Goal: Task Accomplishment & Management: Manage account settings

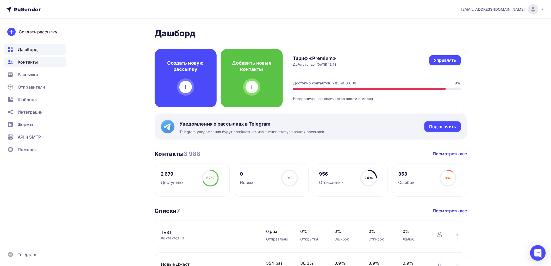
click at [31, 61] on span "Контакты" at bounding box center [28, 62] width 20 height 6
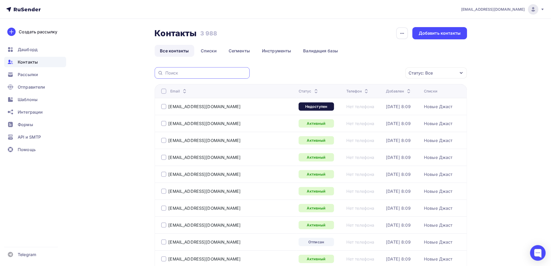
paste input "[EMAIL_ADDRESS][DOMAIN_NAME]"
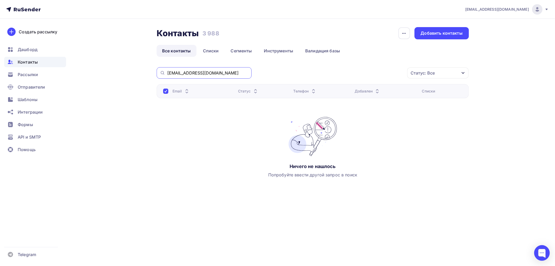
drag, startPoint x: 215, startPoint y: 71, endPoint x: 163, endPoint y: 73, distance: 52.3
click at [163, 72] on div "[EMAIL_ADDRESS][DOMAIN_NAME]" at bounding box center [204, 72] width 95 height 11
paste input "[EMAIL_ADDRESS]"
drag, startPoint x: 215, startPoint y: 72, endPoint x: 162, endPoint y: 73, distance: 53.1
click at [162, 73] on div "[EMAIL_ADDRESS][DOMAIN_NAME]" at bounding box center [204, 72] width 95 height 11
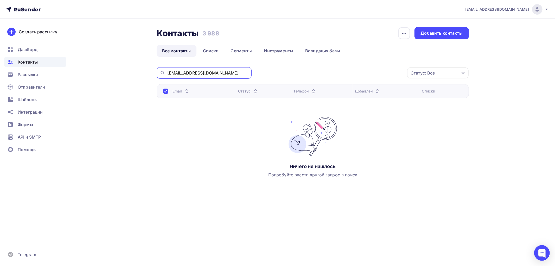
paste input "[EMAIL_ADDRESS][DOMAIN_NAME]"
drag, startPoint x: 232, startPoint y: 73, endPoint x: 146, endPoint y: 74, distance: 85.9
click at [146, 74] on div "Контакты Контакты 3 988 3 988 История импорта Добавить контакты Все контакты Сп…" at bounding box center [277, 120] width 426 height 203
paste input "[EMAIL_ADDRESS][DOMAIN_NAME]"
drag, startPoint x: 225, startPoint y: 71, endPoint x: 161, endPoint y: 74, distance: 64.6
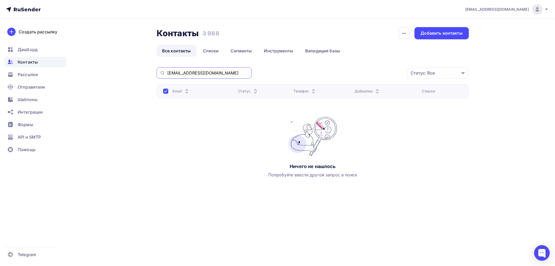
click at [161, 74] on div "[EMAIL_ADDRESS][DOMAIN_NAME]" at bounding box center [204, 72] width 95 height 11
paste input "bur-ek@mail"
click at [175, 74] on input "[EMAIL_ADDRESS][DOMAIN_NAME]" at bounding box center [207, 73] width 81 height 6
click at [199, 73] on input "[EMAIL_ADDRESS][DOMAIN_NAME]" at bounding box center [207, 73] width 81 height 6
drag, startPoint x: 219, startPoint y: 70, endPoint x: 158, endPoint y: 77, distance: 61.5
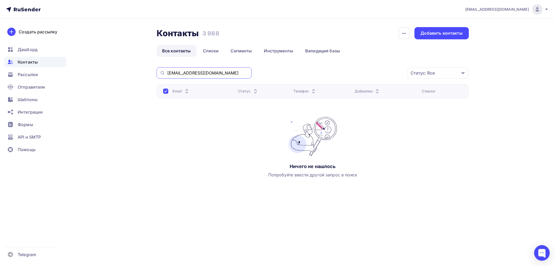
click at [157, 72] on div "[EMAIL_ADDRESS][DOMAIN_NAME]" at bounding box center [204, 72] width 95 height 11
paste input "[EMAIL_ADDRESS]"
drag, startPoint x: 205, startPoint y: 72, endPoint x: 152, endPoint y: 72, distance: 52.8
click at [152, 72] on div "Контакты Контакты 3 988 3 988 История импорта Добавить контакты Все контакты Сп…" at bounding box center [277, 120] width 426 height 203
paste input "[DOMAIN_NAME][DEMOGRAPHIC_DATA]"
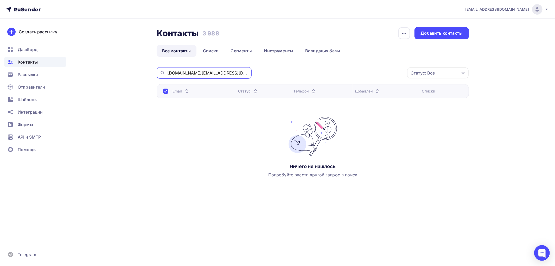
drag, startPoint x: 211, startPoint y: 73, endPoint x: 163, endPoint y: 74, distance: 48.4
click at [163, 74] on div "[DOMAIN_NAME][EMAIL_ADDRESS][DOMAIN_NAME]" at bounding box center [204, 72] width 95 height 11
paste input "pro2002@mail"
drag, startPoint x: 204, startPoint y: 72, endPoint x: 162, endPoint y: 78, distance: 42.9
click at [163, 76] on div "[EMAIL_ADDRESS][DOMAIN_NAME]" at bounding box center [204, 72] width 95 height 11
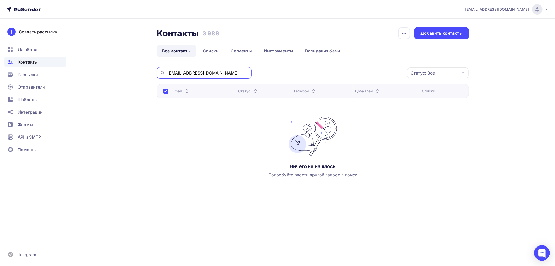
paste input "zlge"
drag, startPoint x: 204, startPoint y: 73, endPoint x: 158, endPoint y: 74, distance: 45.8
click at [158, 74] on div "[EMAIL_ADDRESS][DOMAIN_NAME]" at bounding box center [204, 72] width 95 height 11
paste input "[EMAIL_ADDRESS][DOMAIN_NAME]"
click at [177, 73] on input "[EMAIL_ADDRESS][DOMAIN_NAME]" at bounding box center [207, 73] width 81 height 6
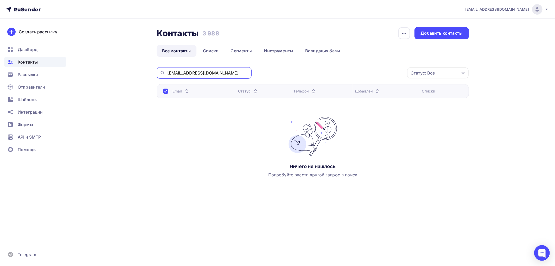
click at [233, 71] on input "[EMAIL_ADDRESS][DOMAIN_NAME]" at bounding box center [207, 73] width 81 height 6
drag, startPoint x: 230, startPoint y: 72, endPoint x: 144, endPoint y: 73, distance: 85.9
click at [144, 73] on div "Контакты Контакты 3 988 3 988 История импорта Добавить контакты Все контакты Сп…" at bounding box center [277, 120] width 426 height 203
paste input "max11071976"
drag, startPoint x: 228, startPoint y: 72, endPoint x: 153, endPoint y: 74, distance: 74.2
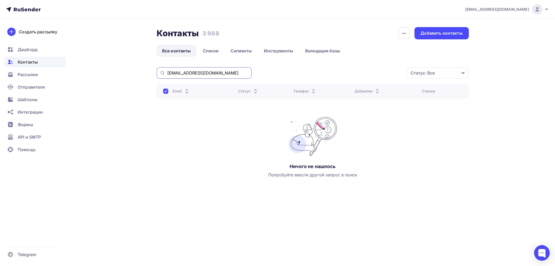
click at [153, 74] on div "Контакты Контакты 3 988 3 988 История импорта Добавить контакты Все контакты Сп…" at bounding box center [277, 120] width 426 height 203
paste input "reygoff0"
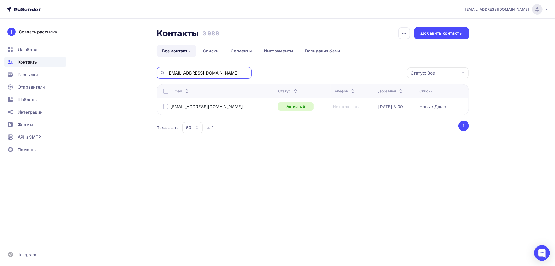
drag, startPoint x: 219, startPoint y: 74, endPoint x: 159, endPoint y: 74, distance: 60.1
click at [159, 73] on div "[EMAIL_ADDRESS][DOMAIN_NAME]" at bounding box center [204, 72] width 95 height 11
paste input "anatolik657"
type input "[EMAIL_ADDRESS][DOMAIN_NAME]"
click at [215, 51] on link "Списки" at bounding box center [210, 51] width 27 height 12
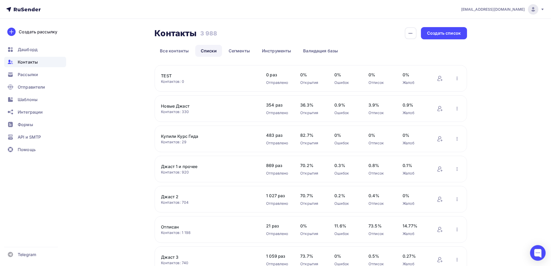
click at [176, 107] on link "Новые Джаст" at bounding box center [205, 106] width 88 height 6
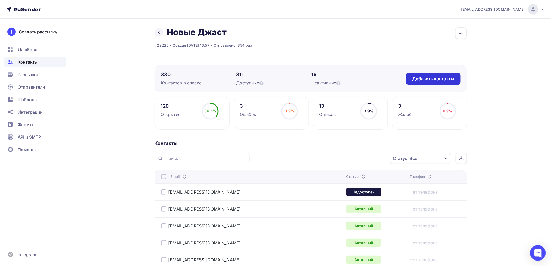
click at [420, 78] on div "Добавить контакты" at bounding box center [433, 79] width 42 height 6
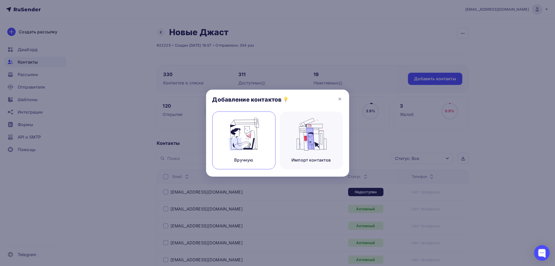
click at [238, 136] on img at bounding box center [243, 134] width 35 height 33
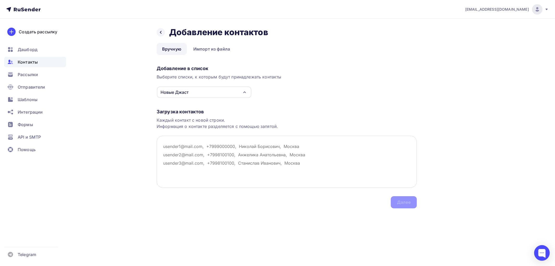
click at [183, 151] on textarea at bounding box center [287, 162] width 260 height 52
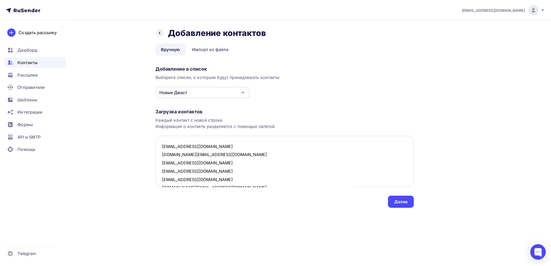
scroll to position [45, 0]
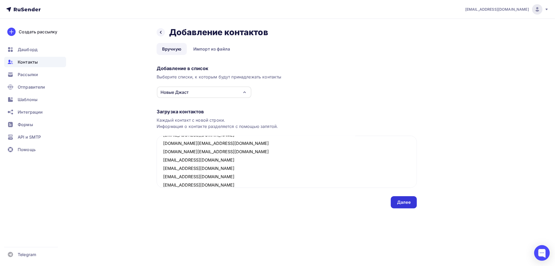
type textarea "[EMAIL_ADDRESS][DOMAIN_NAME] [DOMAIN_NAME][EMAIL_ADDRESS][DOMAIN_NAME] [EMAIL_A…"
click at [399, 201] on div "Далее" at bounding box center [404, 202] width 14 height 6
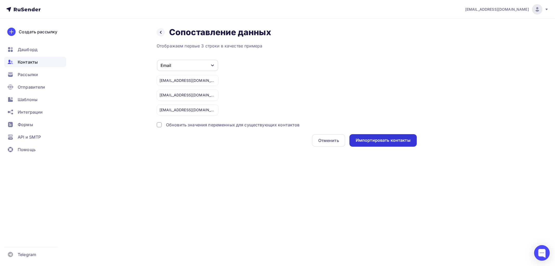
click at [391, 139] on div "Импортировать контакты" at bounding box center [383, 140] width 55 height 6
